Goal: Task Accomplishment & Management: Complete application form

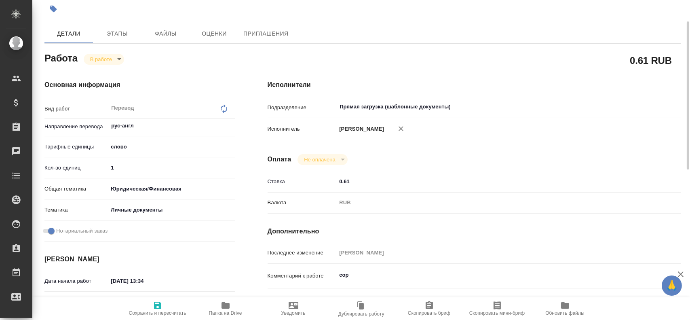
scroll to position [127, 0]
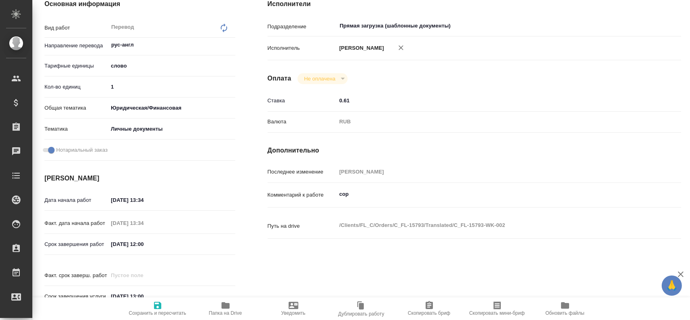
click at [349, 199] on textarea "сор" at bounding box center [491, 194] width 310 height 14
type textarea "сор + 4 штампа"
drag, startPoint x: 131, startPoint y: 90, endPoint x: 107, endPoint y: 91, distance: 23.5
click at [108, 91] on div "1" at bounding box center [171, 86] width 127 height 13
click at [165, 310] on span "Сохранить и пересчитать" at bounding box center [157, 313] width 57 height 6
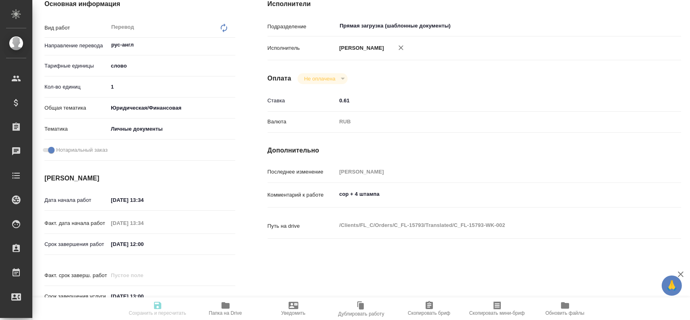
type input "inProgress"
type input "рус-англ"
type input "5a8b1489cc6b4906c91bfd90"
type input "1"
type input "yr-fn"
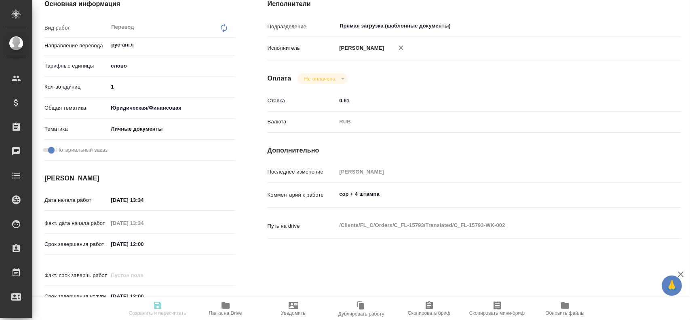
type input "5a8b8b956a9677013d343cfe"
checkbox input "true"
type input "08.08.2025 13:34"
type input "20.08.2025 13:34"
type input "22.08.2025 12:00"
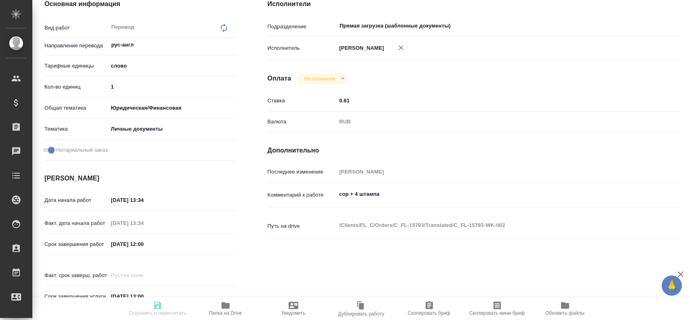
type input "22.08.2025 13:00"
type input "Прямая загрузка (шаблонные документы)"
type input "notPayed"
type input "0.61"
type input "RUB"
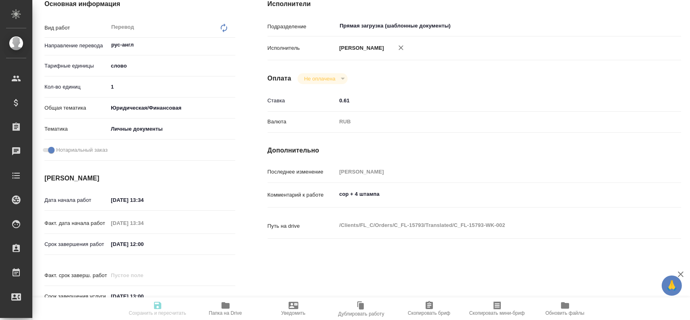
type input "[PERSON_NAME]"
type input "C_FL-15793"
type input "Перевод Стандарт"
type input "Перевод, Корректура, Постредактура машинного перевода, Редактура, Приёмка по ка…"
type input "Димитриева Юлия"
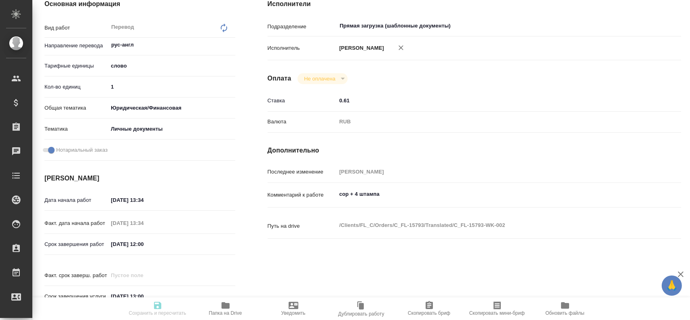
type input "Петрова Валерия"
type input "/Clients/FL_C/Orders/C_FL-15793"
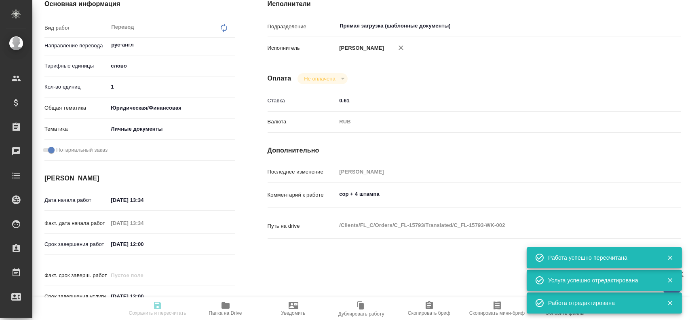
type input "inProgress"
type input "рус-англ"
type input "5a8b1489cc6b4906c91bfd90"
type input "1"
type input "yr-fn"
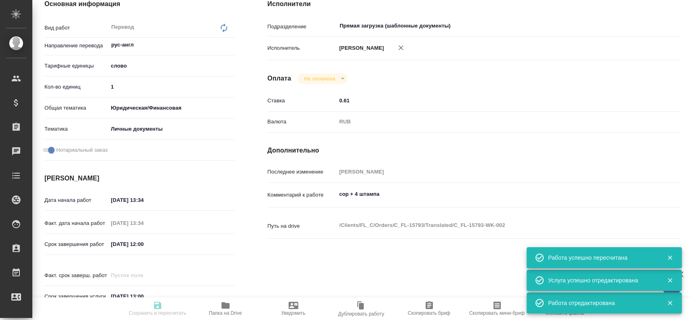
type input "5a8b8b956a9677013d343cfe"
checkbox input "true"
type input "08.08.2025 13:34"
type input "20.08.2025 13:34"
type input "22.08.2025 12:00"
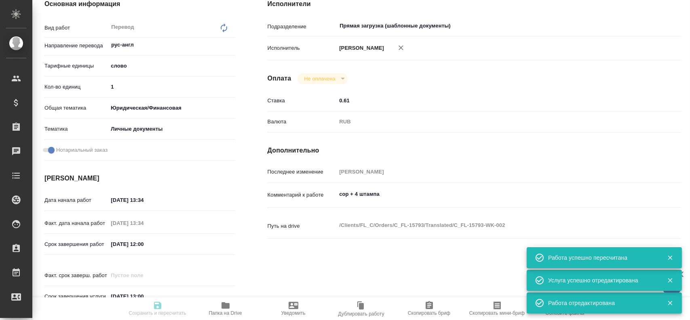
type input "22.08.2025 13:00"
type input "Прямая загрузка (шаблонные документы)"
type input "notPayed"
type input "0.61"
type input "RUB"
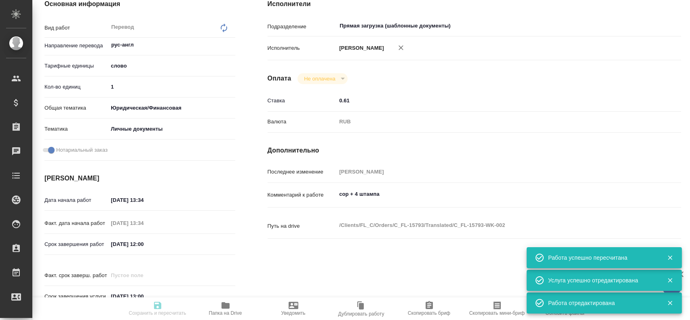
type input "[PERSON_NAME]"
type input "C_FL-15793"
type input "Перевод Стандарт"
type input "Перевод, Корректура, Постредактура машинного перевода, Редактура, Приёмка по ка…"
type input "Димитриева Юлия"
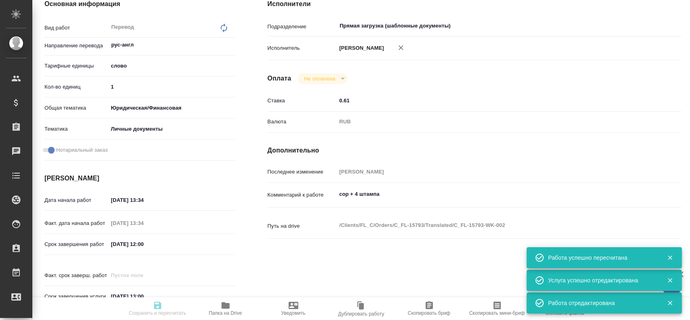
type input "Петрова Валерия"
type input "/Clients/FL_C/Orders/C_FL-15793"
drag, startPoint x: 114, startPoint y: 90, endPoint x: 94, endPoint y: 90, distance: 19.4
click at [94, 90] on div "Кол-во единиц 1" at bounding box center [139, 87] width 191 height 14
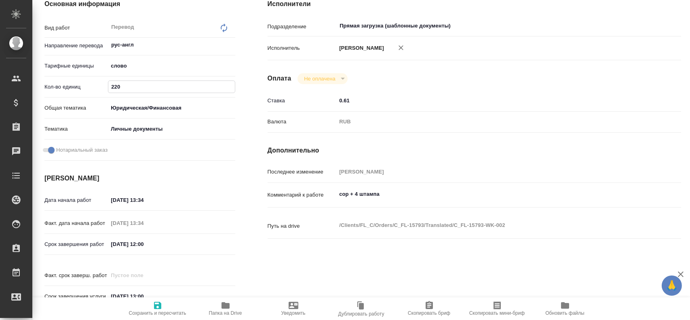
type input "220"
click at [157, 301] on icon "button" at bounding box center [158, 305] width 10 height 10
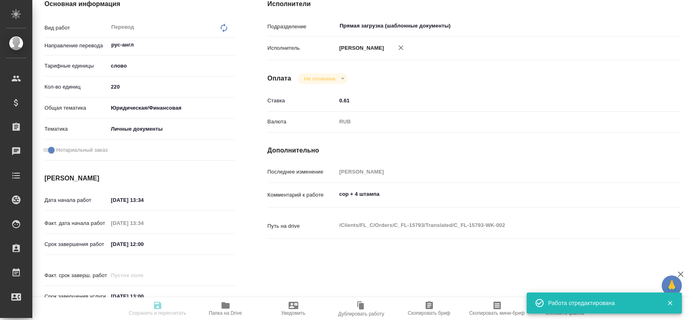
type input "inProgress"
type input "рус-англ"
type input "5a8b1489cc6b4906c91bfd90"
type input "220"
type input "yr-fn"
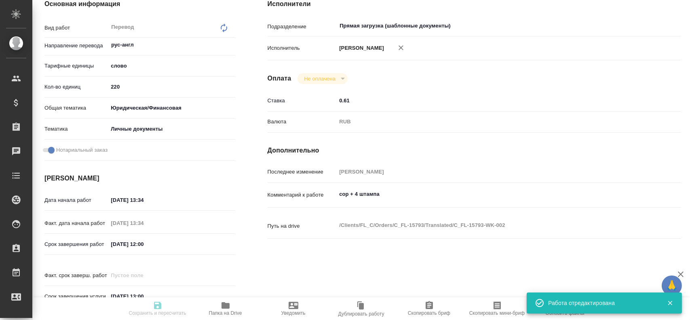
type input "5a8b8b956a9677013d343cfe"
checkbox input "true"
type input "08.08.2025 13:34"
type input "20.08.2025 13:34"
type input "22.08.2025 12:00"
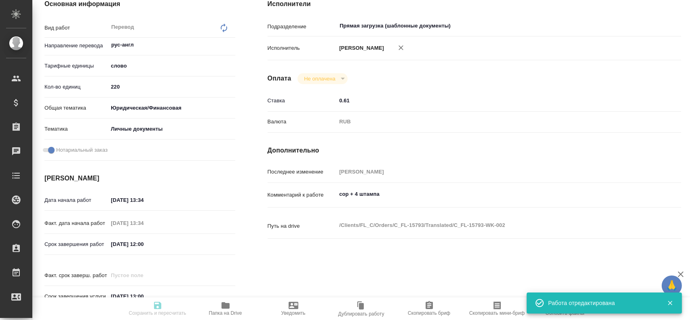
type input "22.08.2025 13:00"
type input "Прямая загрузка (шаблонные документы)"
type input "notPayed"
type input "0.61"
type input "RUB"
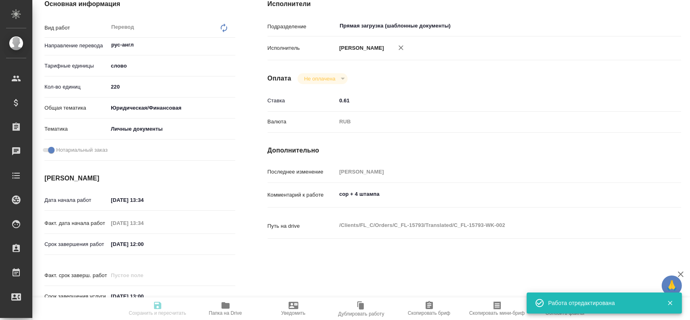
type input "[PERSON_NAME]"
type input "C_FL-15793"
type input "Перевод Стандарт"
type input "Перевод, Корректура, Постредактура машинного перевода, Редактура, Приёмка по ка…"
type input "Димитриева Юлия"
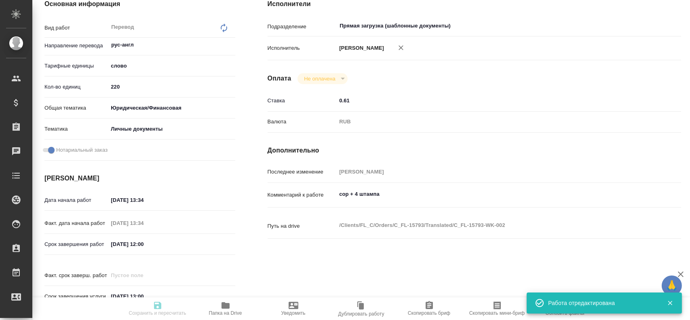
type input "Петрова Валерия"
type input "/Clients/FL_C/Orders/C_FL-15793"
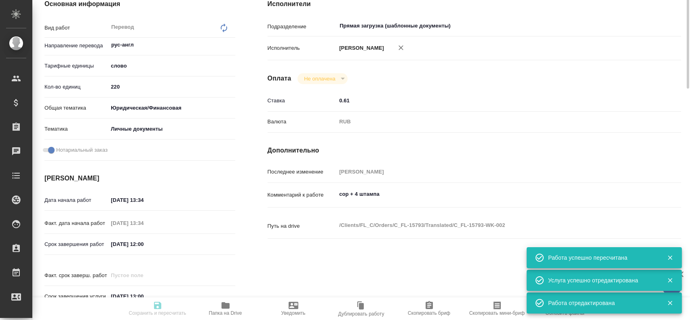
scroll to position [0, 0]
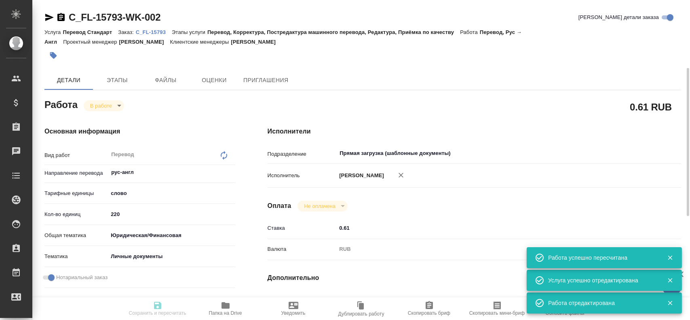
type input "inProgress"
type input "рус-англ"
type input "5a8b1489cc6b4906c91bfd90"
type input "220"
type input "yr-fn"
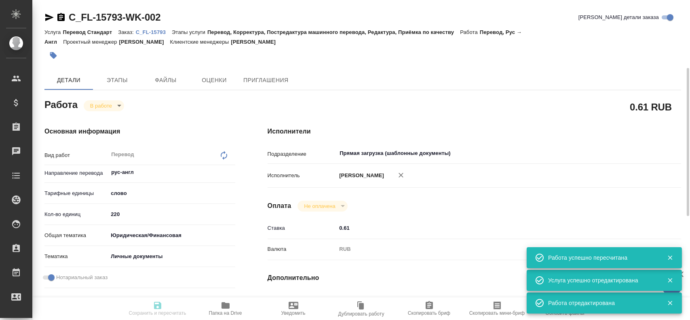
type input "5a8b8b956a9677013d343cfe"
checkbox input "true"
type input "08.08.2025 13:34"
type input "20.08.2025 13:34"
type input "22.08.2025 12:00"
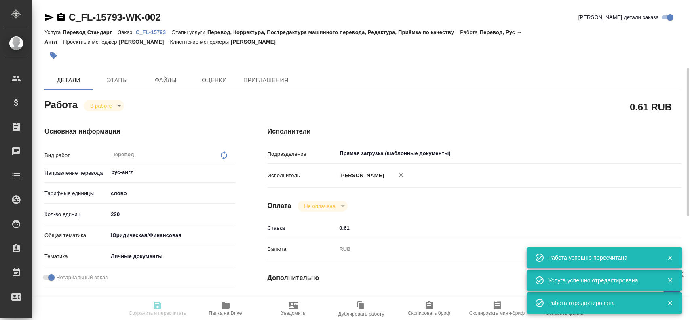
type input "22.08.2025 13:00"
type input "Прямая загрузка (шаблонные документы)"
type input "notPayed"
type input "0.61"
type input "RUB"
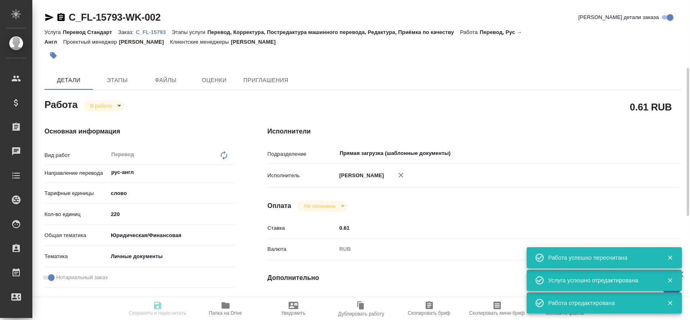
type input "[PERSON_NAME]"
type input "C_FL-15793"
type input "Перевод Стандарт"
type input "Перевод, Корректура, Постредактура машинного перевода, Редактура, Приёмка по ка…"
type input "Димитриева Юлия"
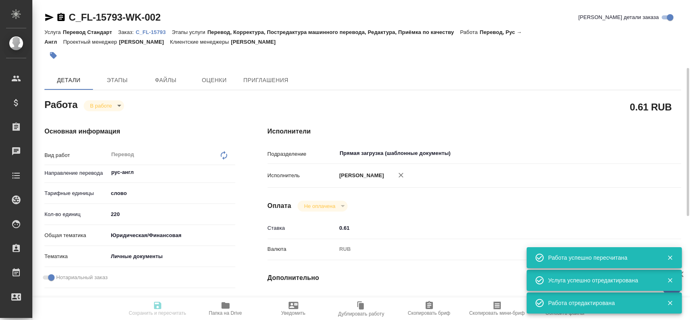
type input "Петрова Валерия"
type input "/Clients/FL_C/Orders/C_FL-15793"
click at [115, 80] on span "Этапы" at bounding box center [117, 80] width 39 height 10
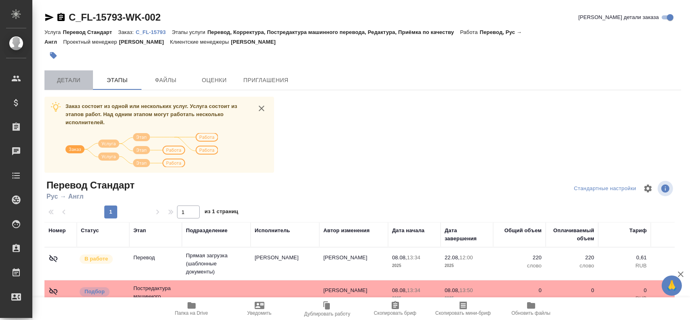
click at [67, 83] on span "Детали" at bounding box center [68, 80] width 39 height 10
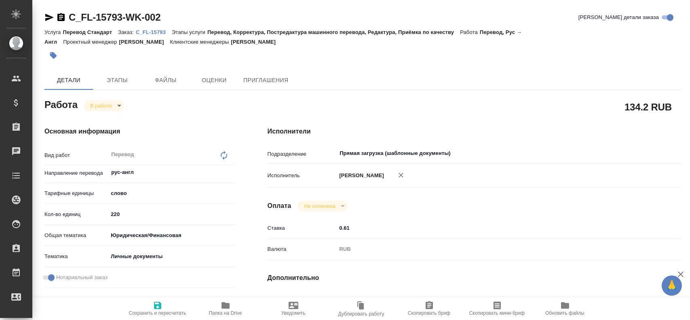
type textarea "x"
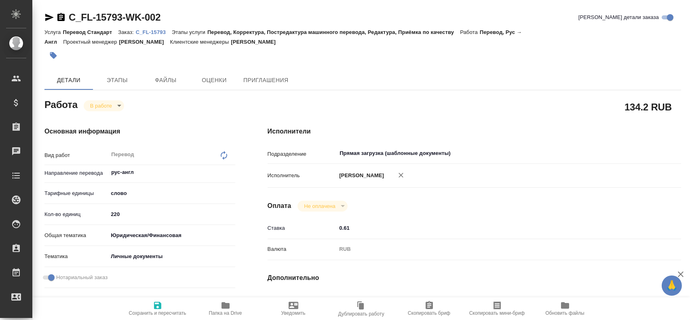
type textarea "x"
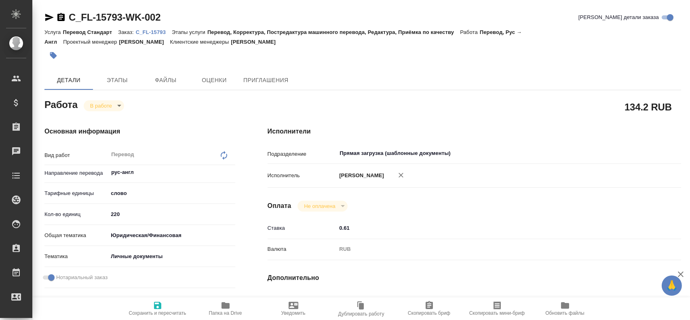
type textarea "x"
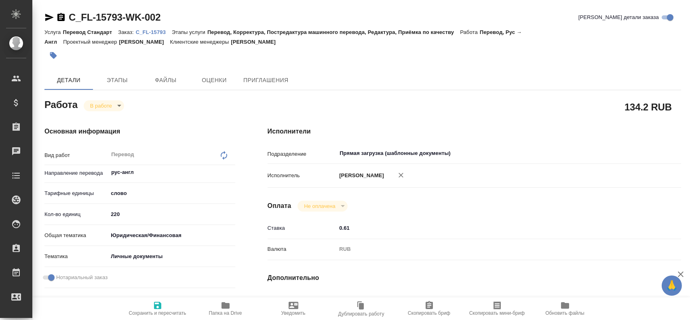
type textarea "x"
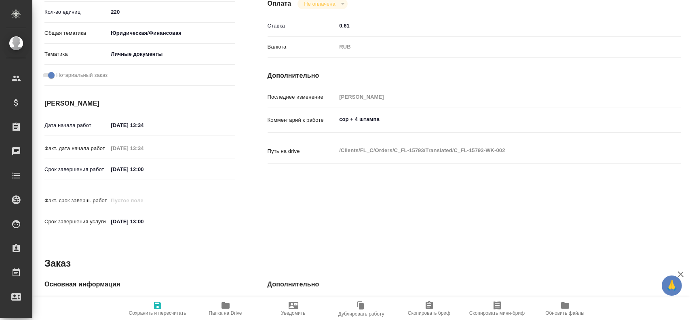
scroll to position [283, 0]
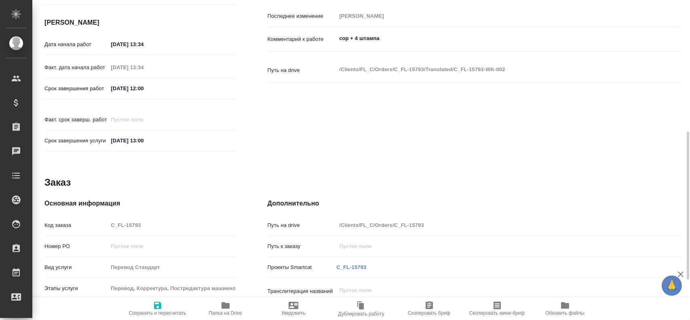
type textarea "x"
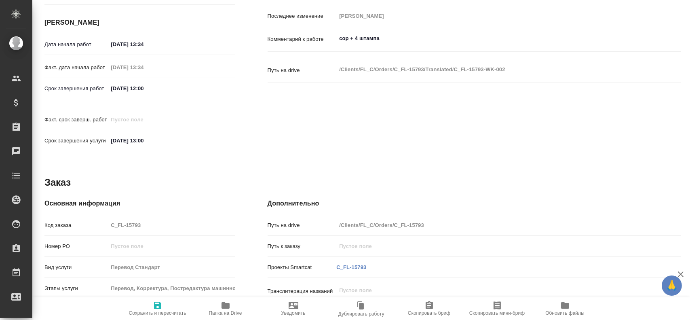
type textarea "x"
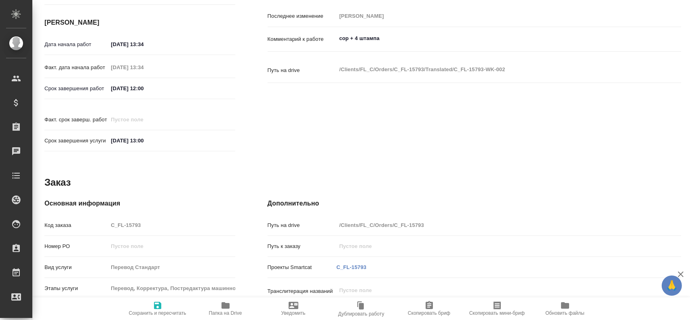
type textarea "x"
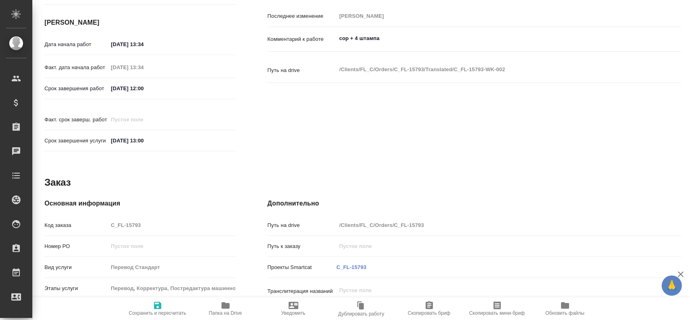
type textarea "x"
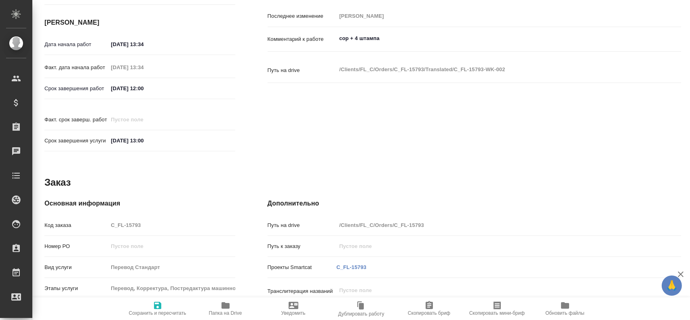
type textarea "x"
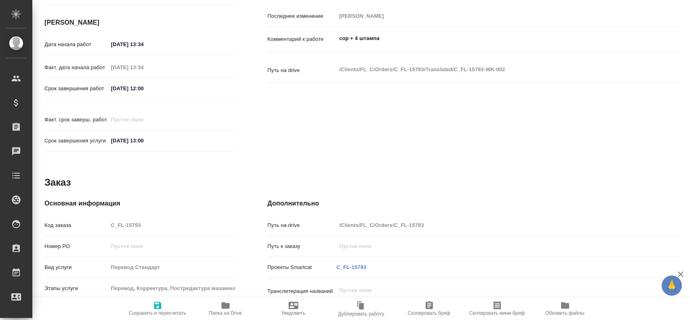
type textarea "x"
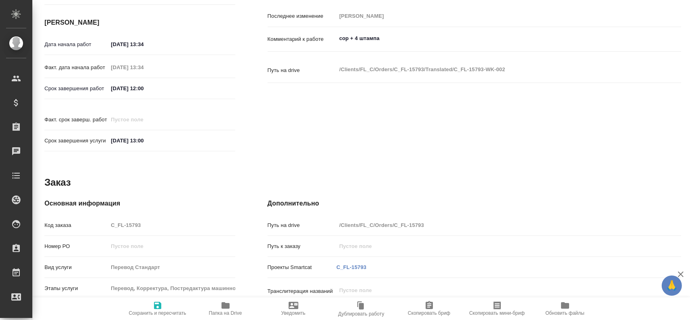
type textarea "x"
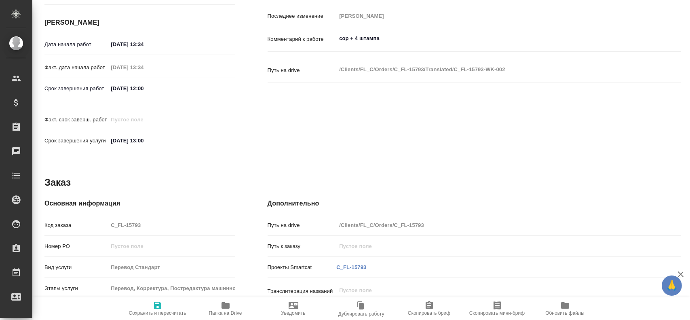
type textarea "x"
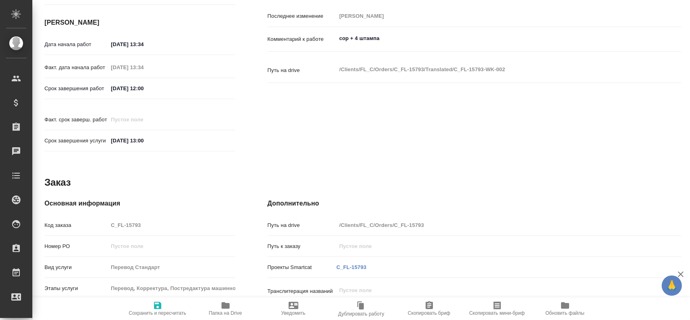
type textarea "x"
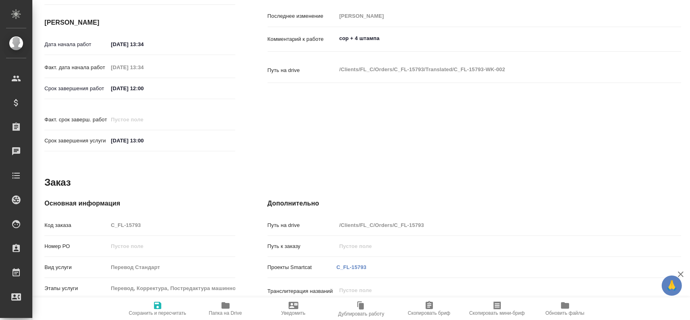
type textarea "x"
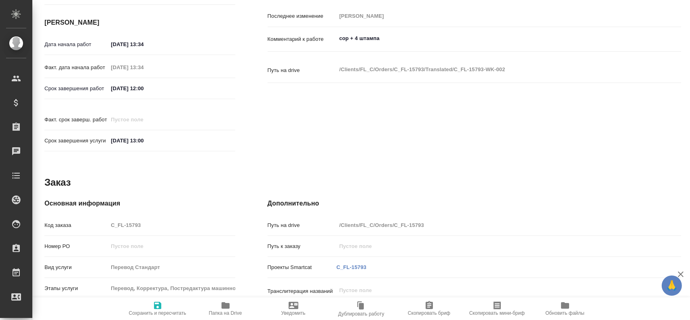
type textarea "x"
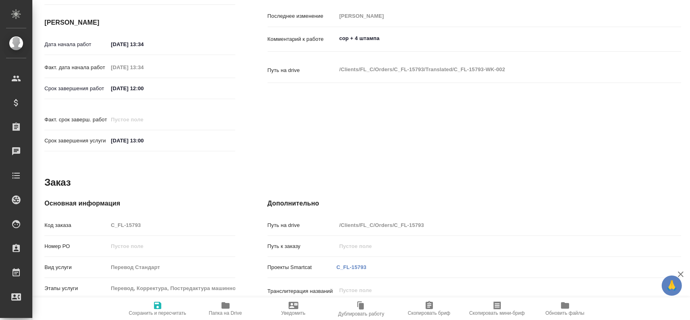
type textarea "x"
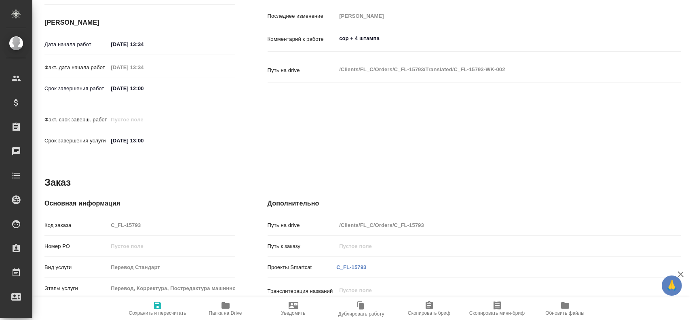
type textarea "x"
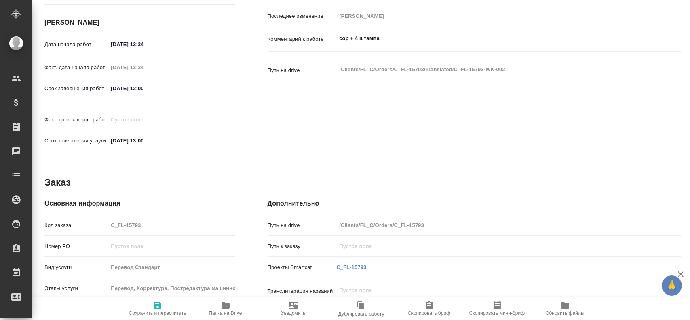
type textarea "x"
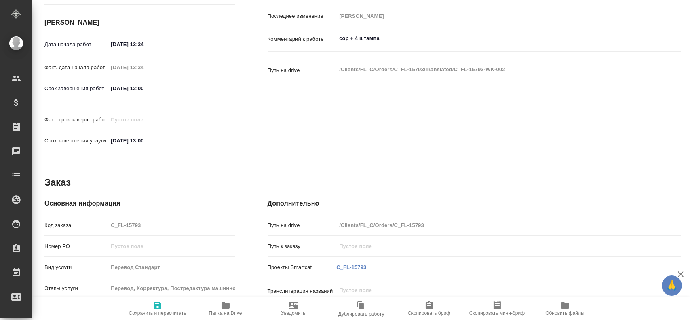
type textarea "x"
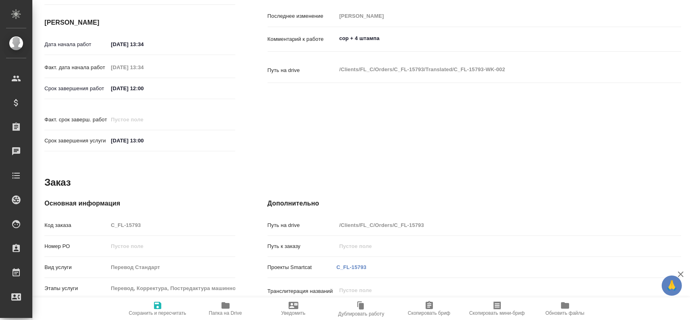
type textarea "x"
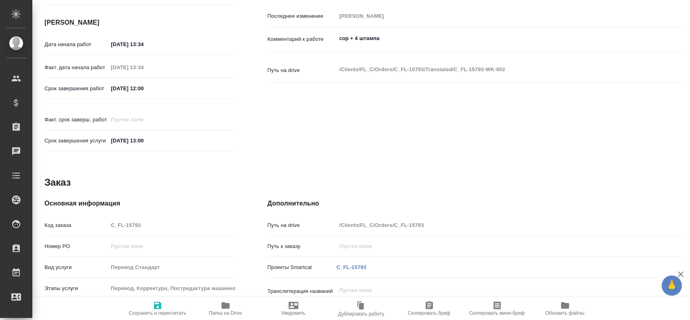
type textarea "x"
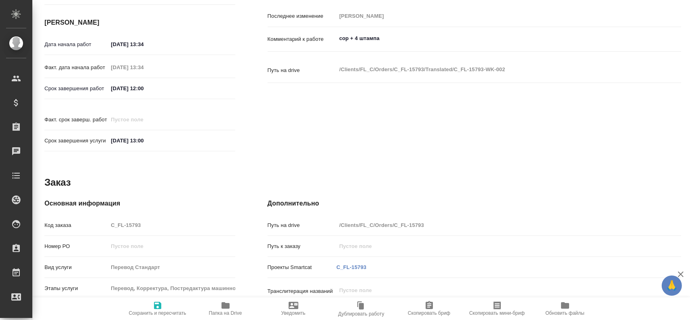
type textarea "x"
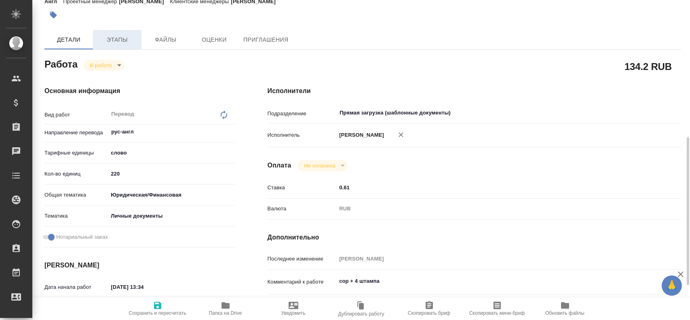
scroll to position [0, 0]
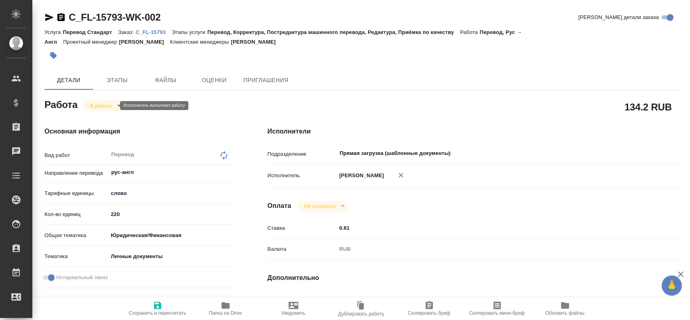
click at [89, 103] on body "🙏 .cls-1 fill:#fff; AWATERA Gusev Alexandr Клиенты Спецификации Заказы 0 Чаты T…" at bounding box center [345, 160] width 690 height 320
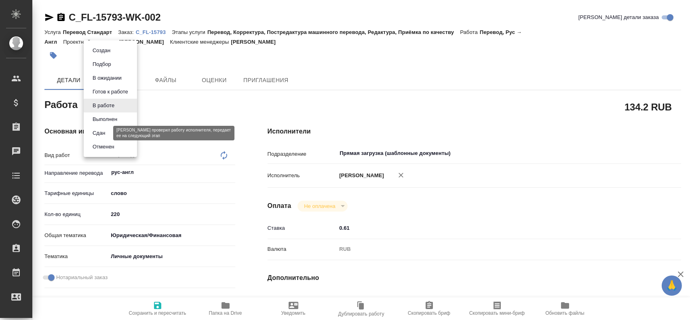
click at [96, 137] on button "Сдан" at bounding box center [98, 133] width 17 height 9
